Goal: Go to known website: Access a specific website the user already knows

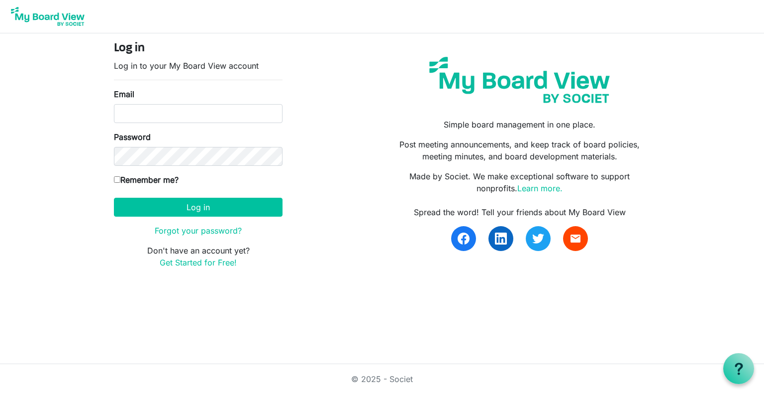
click at [55, 27] on img at bounding box center [48, 16] width 80 height 25
click at [66, 17] on img at bounding box center [48, 16] width 80 height 25
